Goal: Transaction & Acquisition: Download file/media

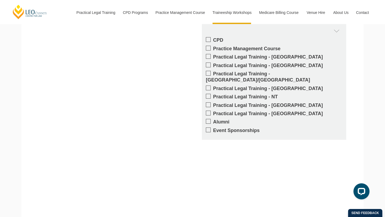
scroll to position [464, 0]
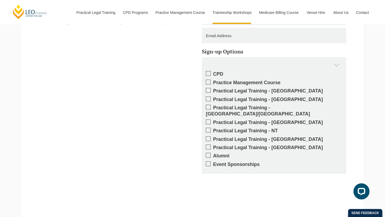
click at [209, 90] on span at bounding box center [208, 90] width 5 height 5
click at [213, 89] on input "Practical Legal Training - VIC" at bounding box center [213, 89] width 0 height 0
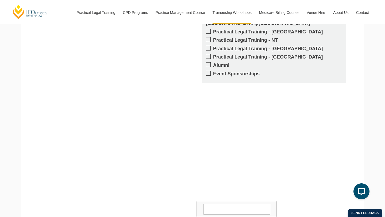
scroll to position [582, 0]
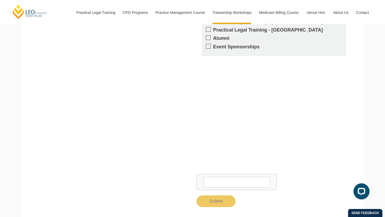
click at [214, 177] on textarea at bounding box center [236, 182] width 67 height 11
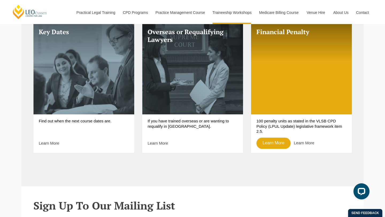
scroll to position [209, 0]
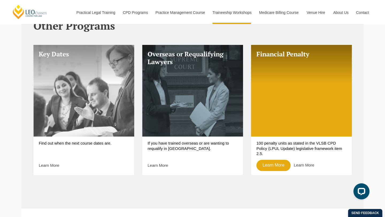
click at [107, 130] on link "Key Dates" at bounding box center [83, 91] width 101 height 92
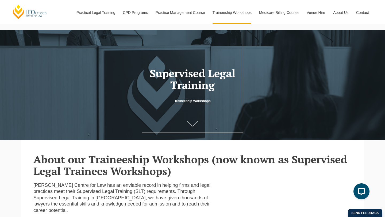
scroll to position [19, 0]
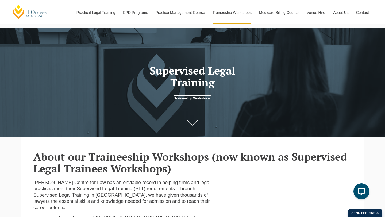
click at [202, 121] on link at bounding box center [192, 124] width 21 height 18
click at [194, 122] on icon at bounding box center [192, 122] width 11 height 5
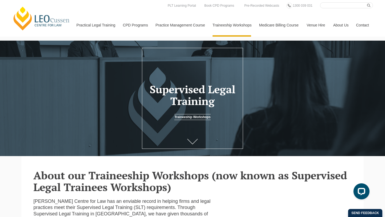
click at [192, 137] on link at bounding box center [192, 142] width 21 height 18
click at [193, 117] on link "Traineeship Workshops" at bounding box center [192, 117] width 36 height 6
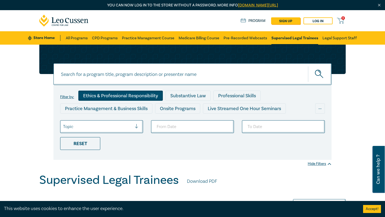
click at [148, 98] on div "Ethics & Professional Responsibility" at bounding box center [120, 96] width 84 height 10
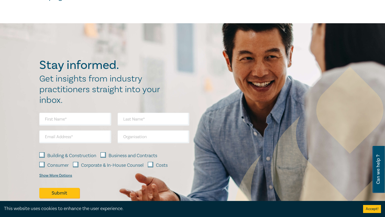
scroll to position [152, 0]
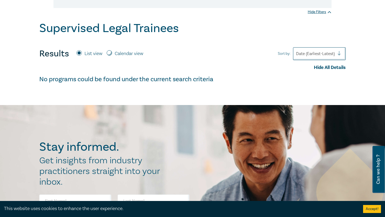
click at [122, 55] on label "Calendar view" at bounding box center [129, 53] width 29 height 7
click at [112, 55] on input "Calendar view" at bounding box center [109, 52] width 5 height 5
radio input "true"
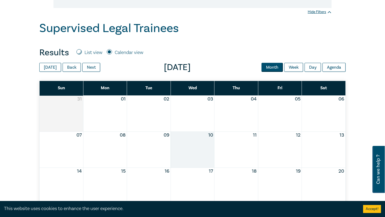
click at [95, 52] on label "List view" at bounding box center [93, 52] width 18 height 7
click at [82, 52] on input "List view" at bounding box center [78, 51] width 5 height 5
radio input "true"
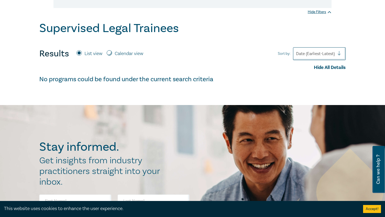
click at [315, 51] on div at bounding box center [315, 53] width 39 height 7
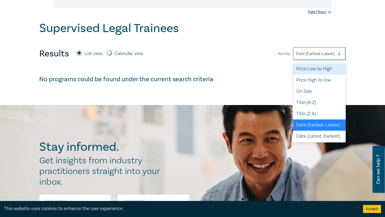
click at [280, 65] on div "Hide All Details" at bounding box center [192, 67] width 306 height 7
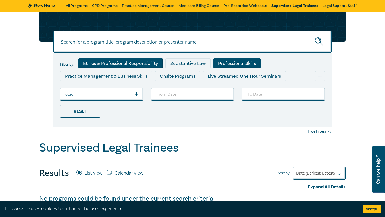
scroll to position [30, 0]
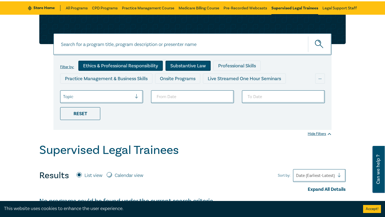
click at [192, 68] on div "Substantive Law" at bounding box center [187, 66] width 45 height 10
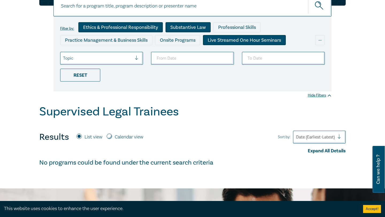
scroll to position [69, 0]
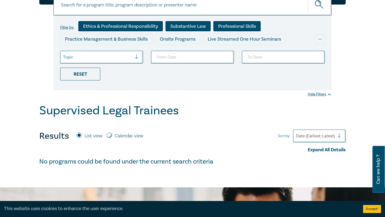
click at [227, 24] on div "Professional Skills" at bounding box center [236, 26] width 47 height 10
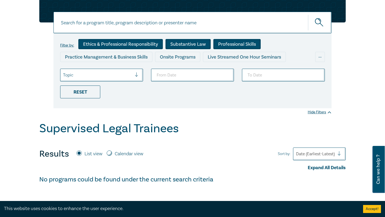
scroll to position [28, 0]
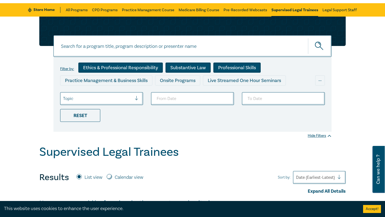
click at [242, 80] on div "Live Streamed One Hour Seminars" at bounding box center [244, 80] width 83 height 10
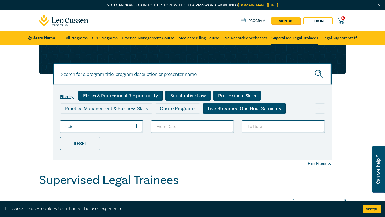
click at [110, 77] on input at bounding box center [192, 74] width 278 height 22
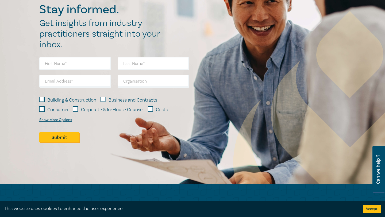
scroll to position [374, 0]
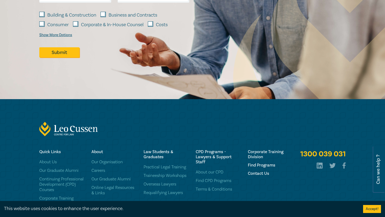
click at [147, 25] on div "Building & Construction Business and Contracts Consumer Corporate & In-House Co…" at bounding box center [114, 25] width 150 height 27
click at [150, 25] on input "Costs" at bounding box center [150, 23] width 5 height 5
checkbox input "true"
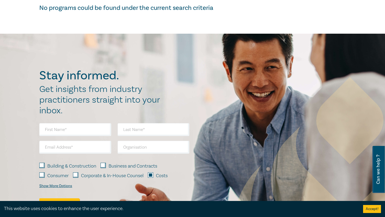
scroll to position [221, 0]
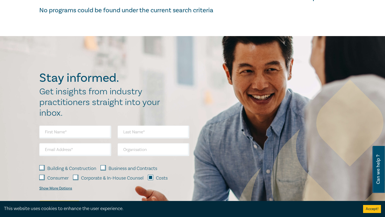
click at [64, 191] on div "Building & Construction Business and Contracts Consumer Corporate & In-House Co…" at bounding box center [114, 178] width 150 height 27
click at [64, 187] on div "Show More Options" at bounding box center [55, 188] width 33 height 4
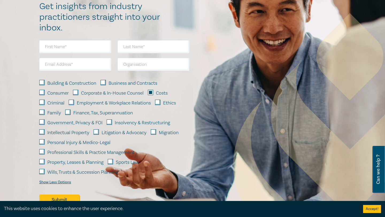
scroll to position [289, 0]
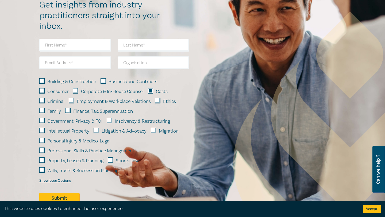
click at [43, 160] on input "Property, Leases & Planning" at bounding box center [41, 159] width 5 height 5
checkbox input "true"
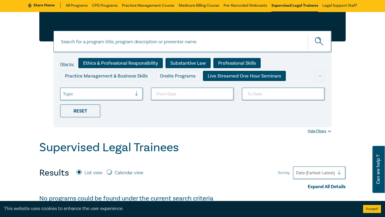
scroll to position [60, 0]
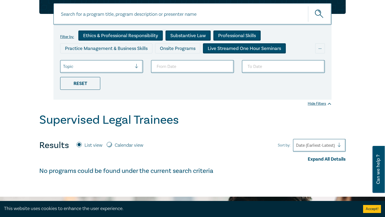
click at [110, 145] on input "Calendar view" at bounding box center [109, 144] width 5 height 5
radio input "true"
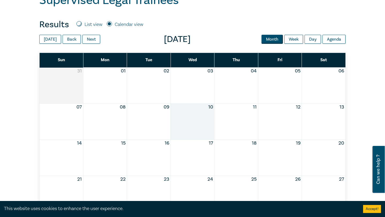
scroll to position [182, 0]
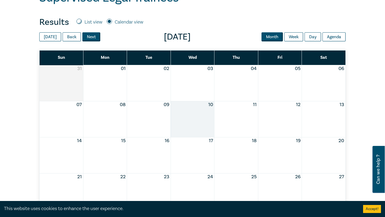
click at [90, 37] on button "Next" at bounding box center [91, 36] width 18 height 9
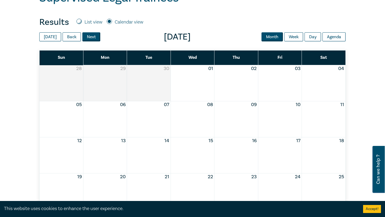
click at [90, 37] on button "Next" at bounding box center [91, 36] width 18 height 9
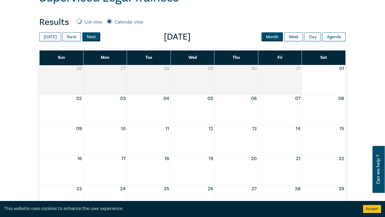
click at [90, 37] on button "Next" at bounding box center [91, 36] width 18 height 9
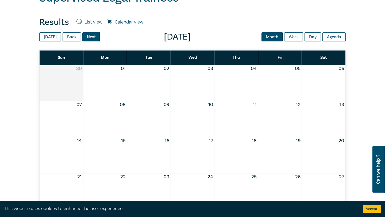
click at [90, 37] on button "Next" at bounding box center [91, 36] width 18 height 9
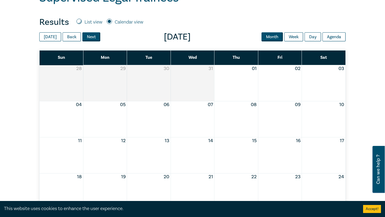
click at [90, 37] on button "Next" at bounding box center [91, 36] width 18 height 9
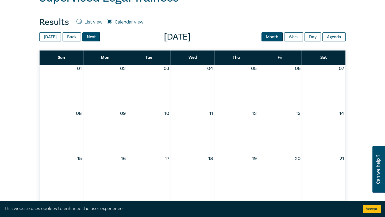
click at [90, 37] on button "Next" at bounding box center [91, 36] width 18 height 9
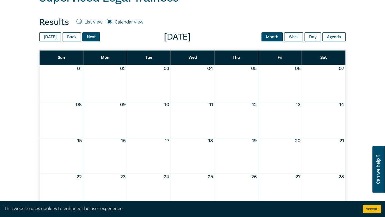
click at [90, 37] on button "Next" at bounding box center [91, 36] width 18 height 9
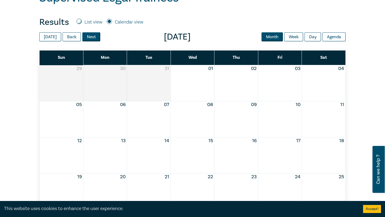
click at [90, 37] on button "Next" at bounding box center [91, 36] width 18 height 9
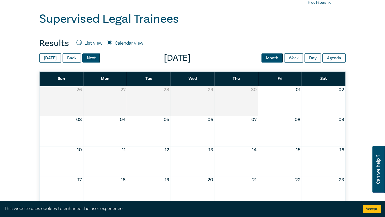
scroll to position [0, 0]
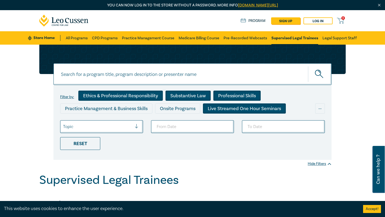
click at [285, 38] on link "Supervised Legal Trainees" at bounding box center [294, 37] width 47 height 13
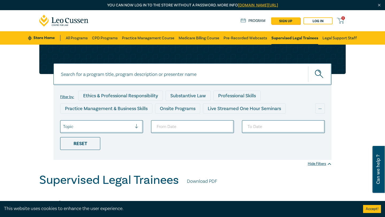
click at [257, 81] on input at bounding box center [192, 74] width 278 height 22
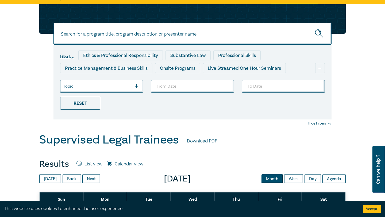
scroll to position [111, 0]
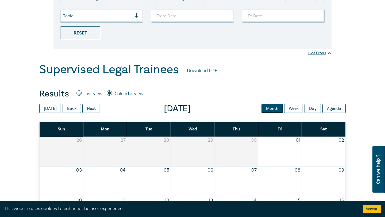
click at [90, 93] on label "List view" at bounding box center [93, 93] width 18 height 7
click at [82, 93] on input "List view" at bounding box center [78, 92] width 5 height 5
radio input "true"
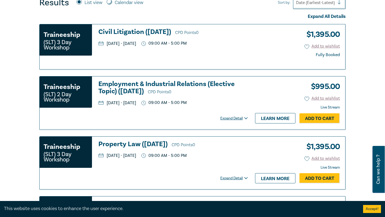
scroll to position [201, 0]
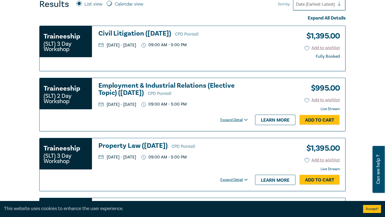
click at [309, 20] on div "Expand All Details" at bounding box center [192, 18] width 306 height 7
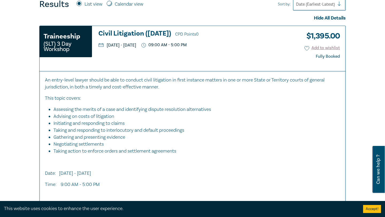
click at [309, 20] on div "Hide All Details" at bounding box center [192, 18] width 306 height 7
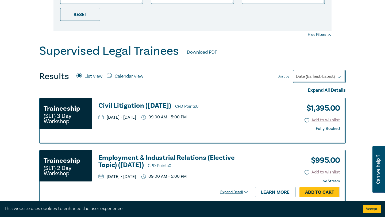
scroll to position [127, 0]
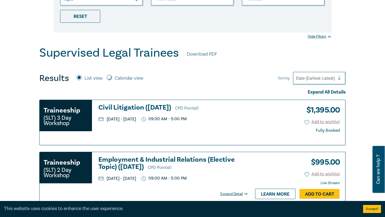
click at [211, 57] on link "Download PDF" at bounding box center [202, 54] width 30 height 7
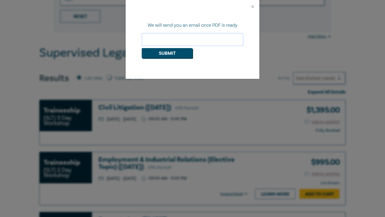
click at [192, 41] on input "email" at bounding box center [193, 39] width 102 height 13
type input "[EMAIL_ADDRESS][DOMAIN_NAME]"
click at [169, 48] on button "Submit" at bounding box center [167, 53] width 51 height 10
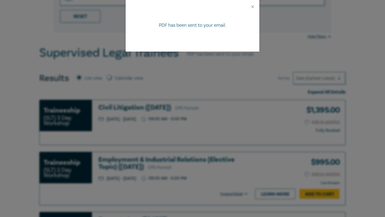
click at [195, 68] on div "PDF has been sent to your email." at bounding box center [192, 108] width 385 height 217
click at [249, 7] on div at bounding box center [193, 6] width 134 height 13
click at [253, 5] on button "Close" at bounding box center [252, 6] width 5 height 5
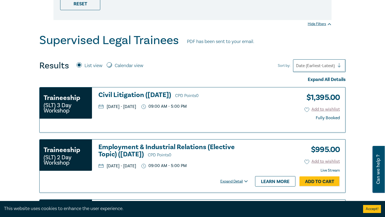
scroll to position [140, 0]
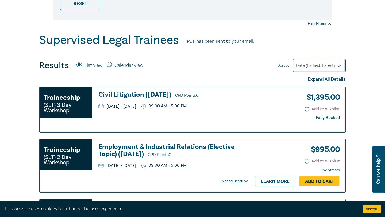
click at [311, 66] on div at bounding box center [315, 65] width 39 height 7
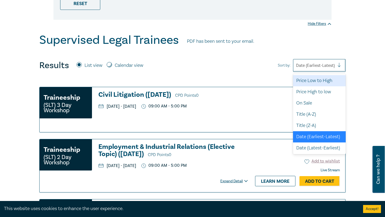
click at [275, 59] on div "Supervised Legal Trainees PDF has been sent to your email. Results List view Ca…" at bounding box center [192, 207] width 306 height 349
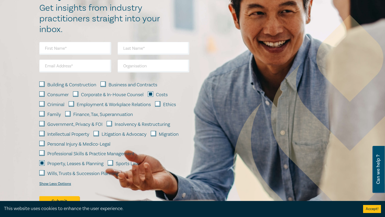
scroll to position [569, 0]
click at [73, 150] on div "Criminal Employment & Workplace Relations Ethics Family Finance, Tax, Superannu…" at bounding box center [114, 140] width 150 height 79
click at [44, 153] on input "Professional Skills & Practice Management" at bounding box center [41, 152] width 5 height 5
checkbox input "true"
click at [44, 163] on input "Property, Leases & Planning" at bounding box center [41, 162] width 5 height 5
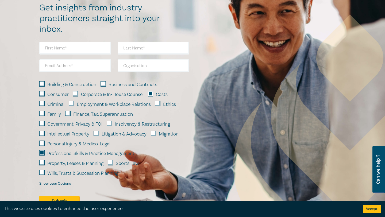
click at [44, 163] on input "Property, Leases & Planning" at bounding box center [41, 162] width 5 height 5
checkbox input "true"
click at [158, 103] on input "Ethics" at bounding box center [157, 103] width 5 height 5
checkbox input "true"
